Goal: Complete application form

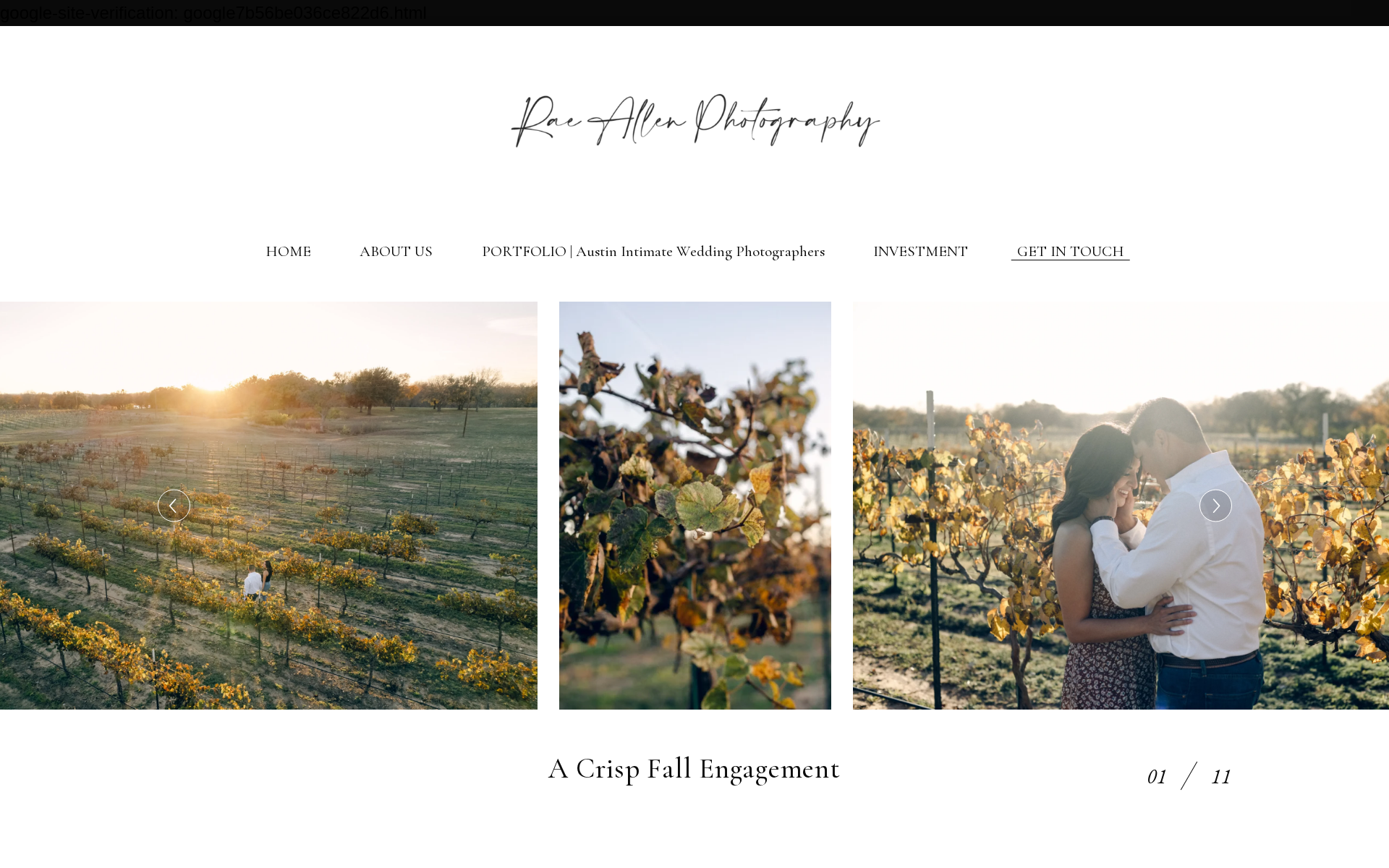
select select "Elopement (3 hours or less)"
